Goal: Navigation & Orientation: Find specific page/section

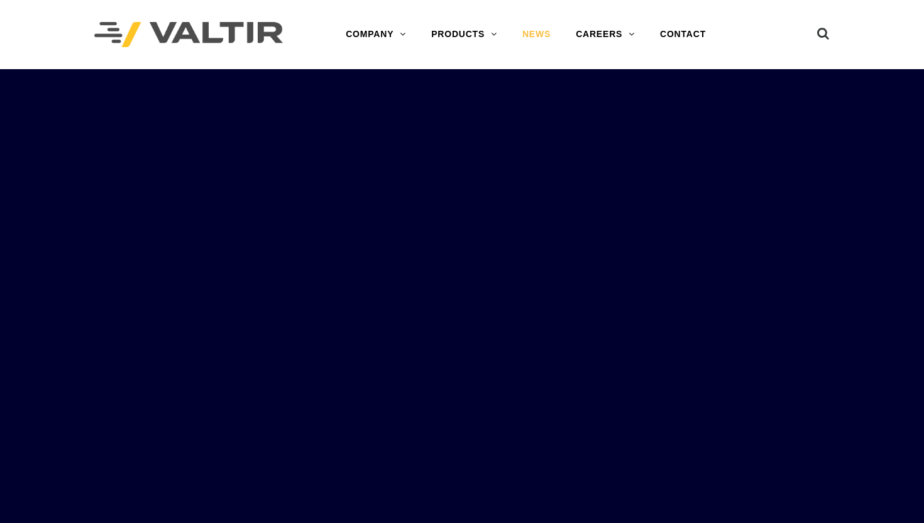
click at [538, 33] on link "NEWS" at bounding box center [536, 34] width 53 height 25
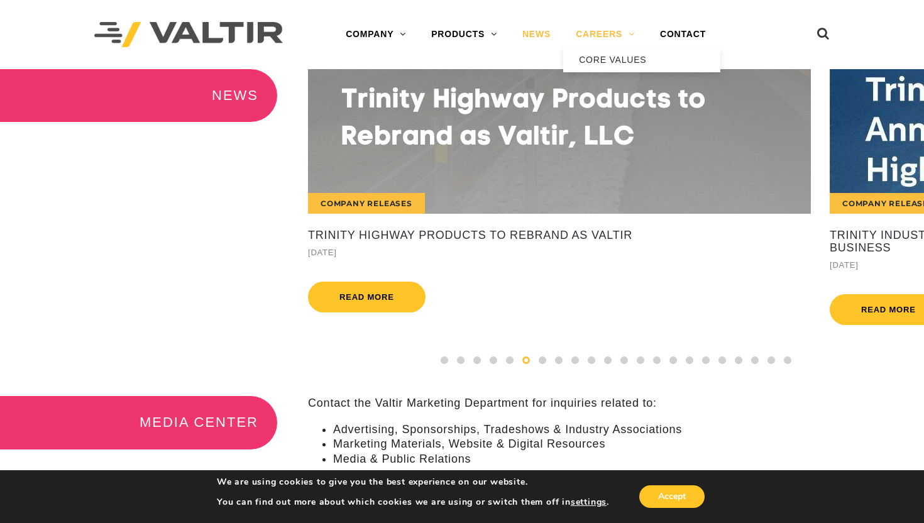
click at [623, 35] on link "CAREERS" at bounding box center [605, 34] width 84 height 25
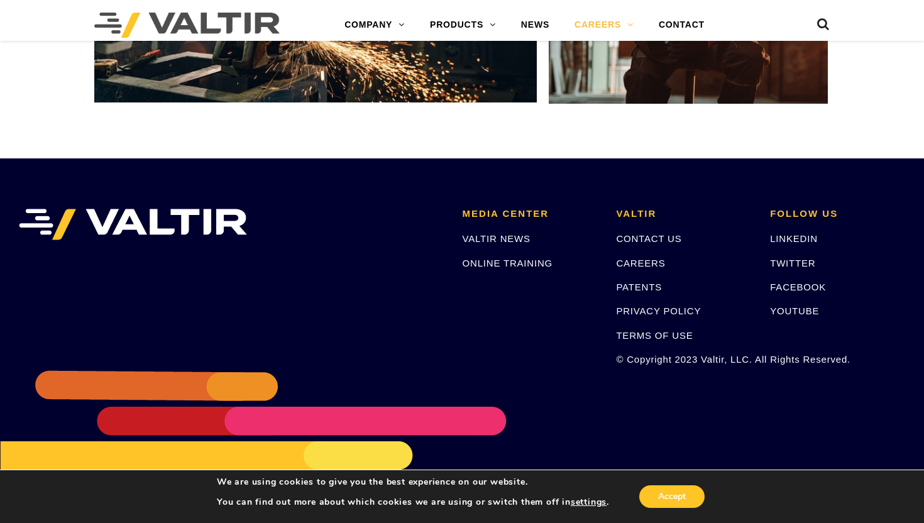
scroll to position [2379, 0]
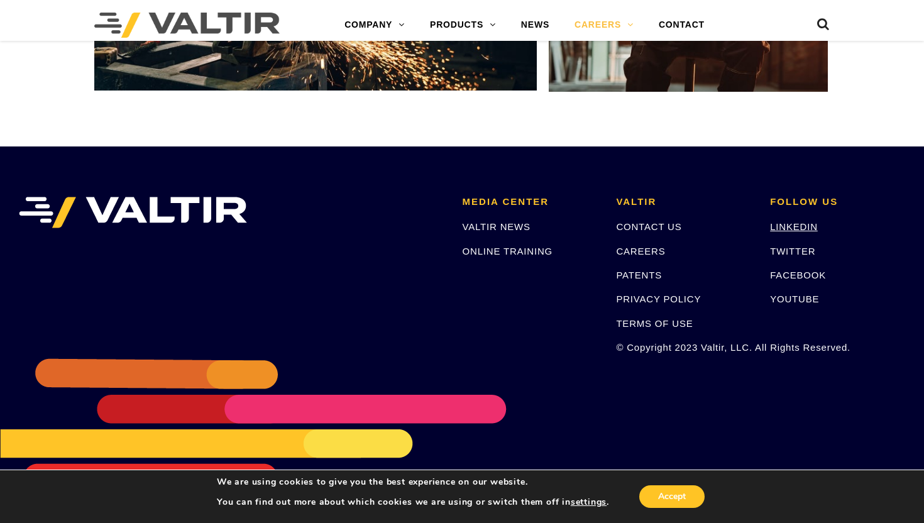
click at [793, 226] on link "LINKEDIN" at bounding box center [794, 226] width 48 height 11
